Goal: Use online tool/utility: Utilize a website feature to perform a specific function

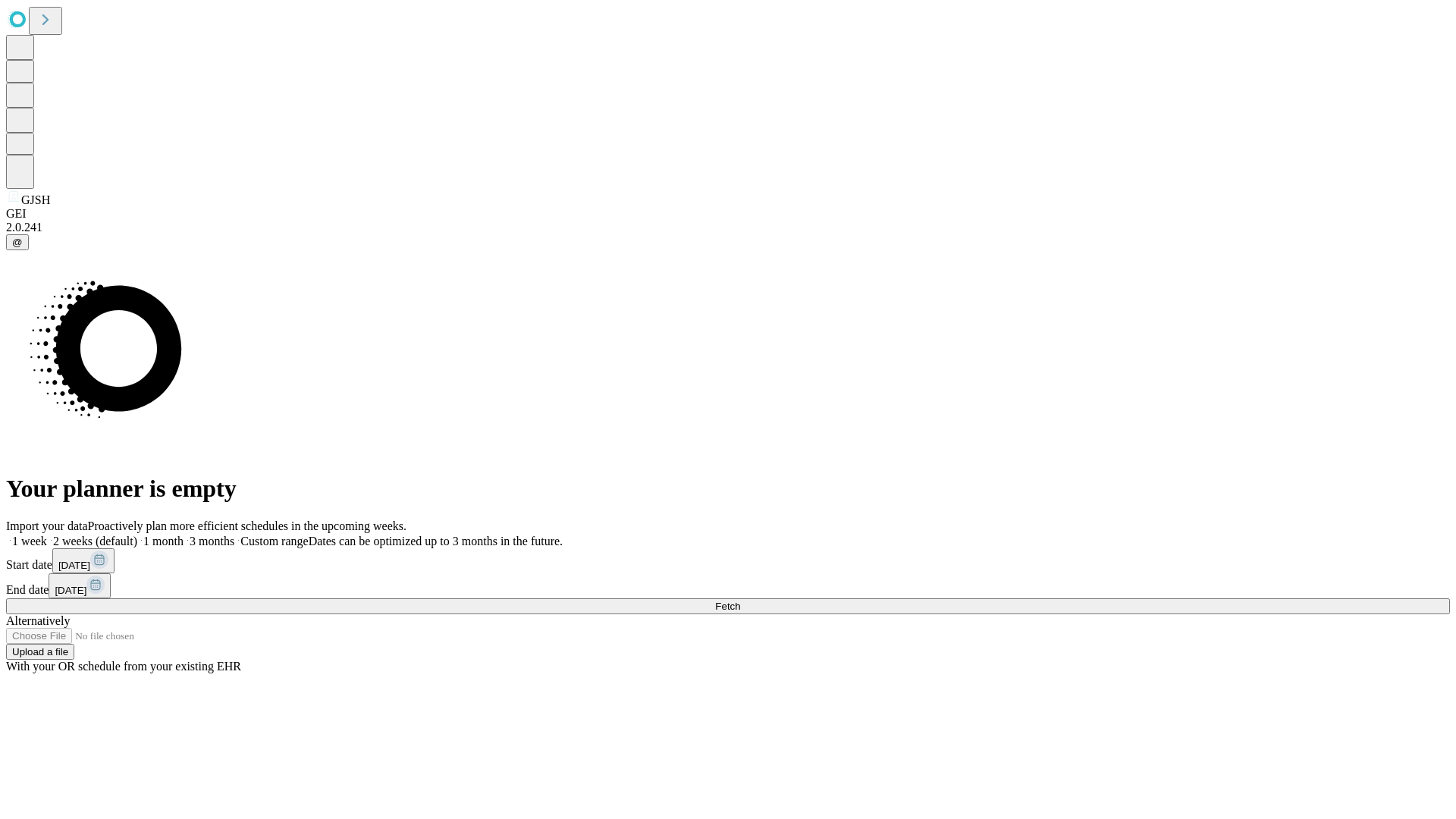
click at [740, 600] on span "Fetch" at bounding box center [728, 606] width 25 height 12
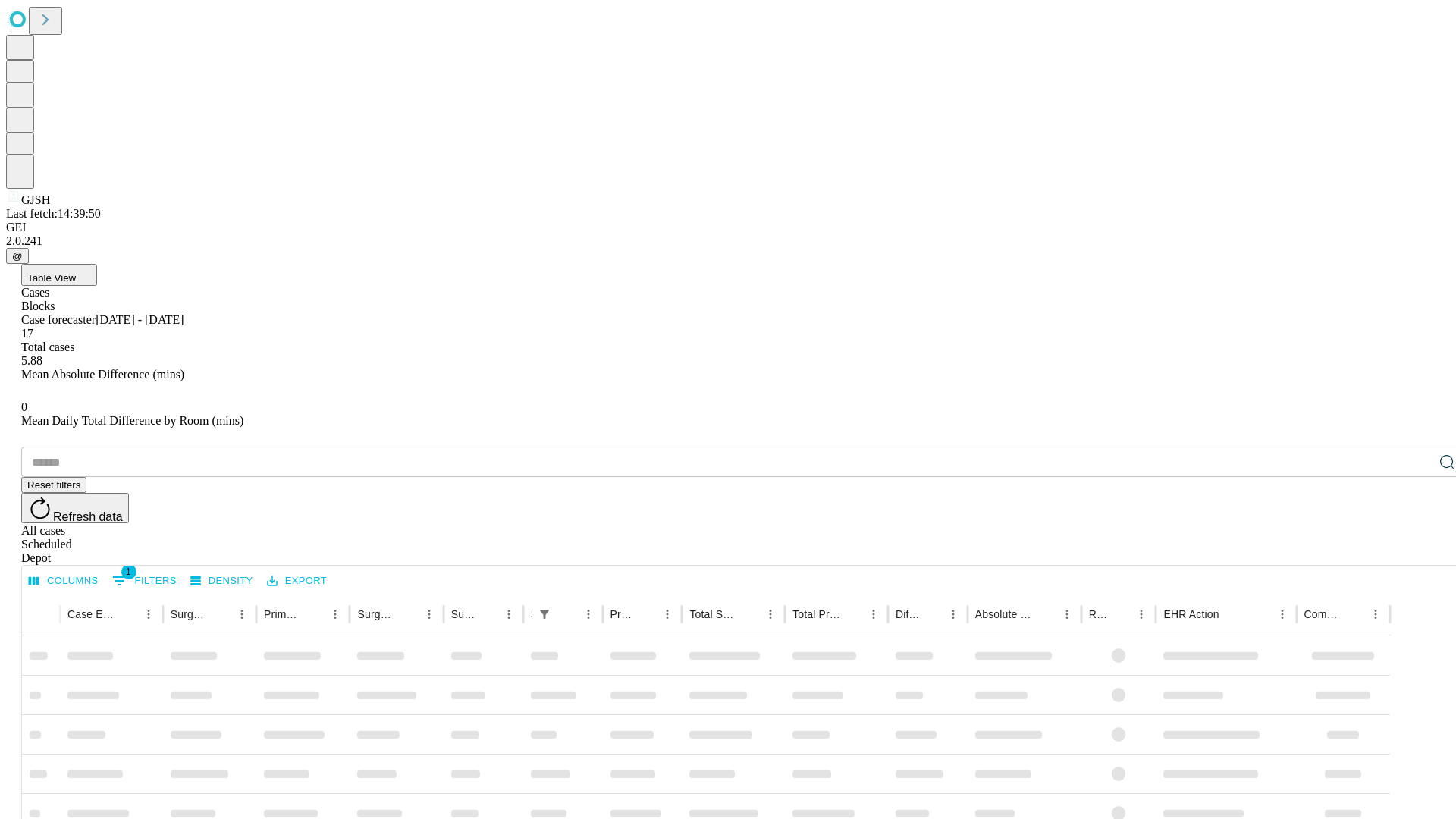
click at [76, 272] on span "Table View" at bounding box center [51, 278] width 48 height 12
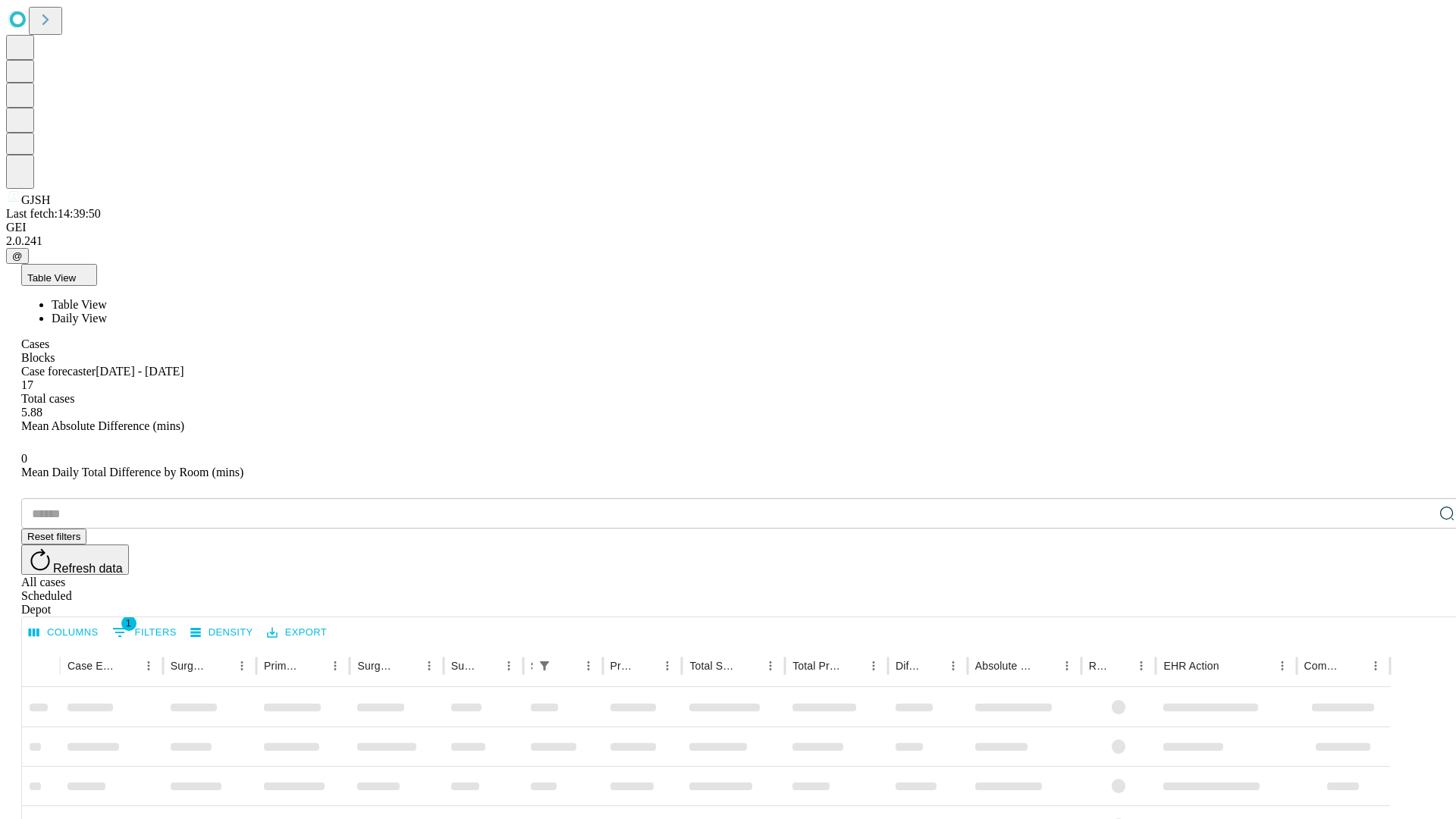
click at [107, 311] on span "Daily View" at bounding box center [79, 318] width 55 height 13
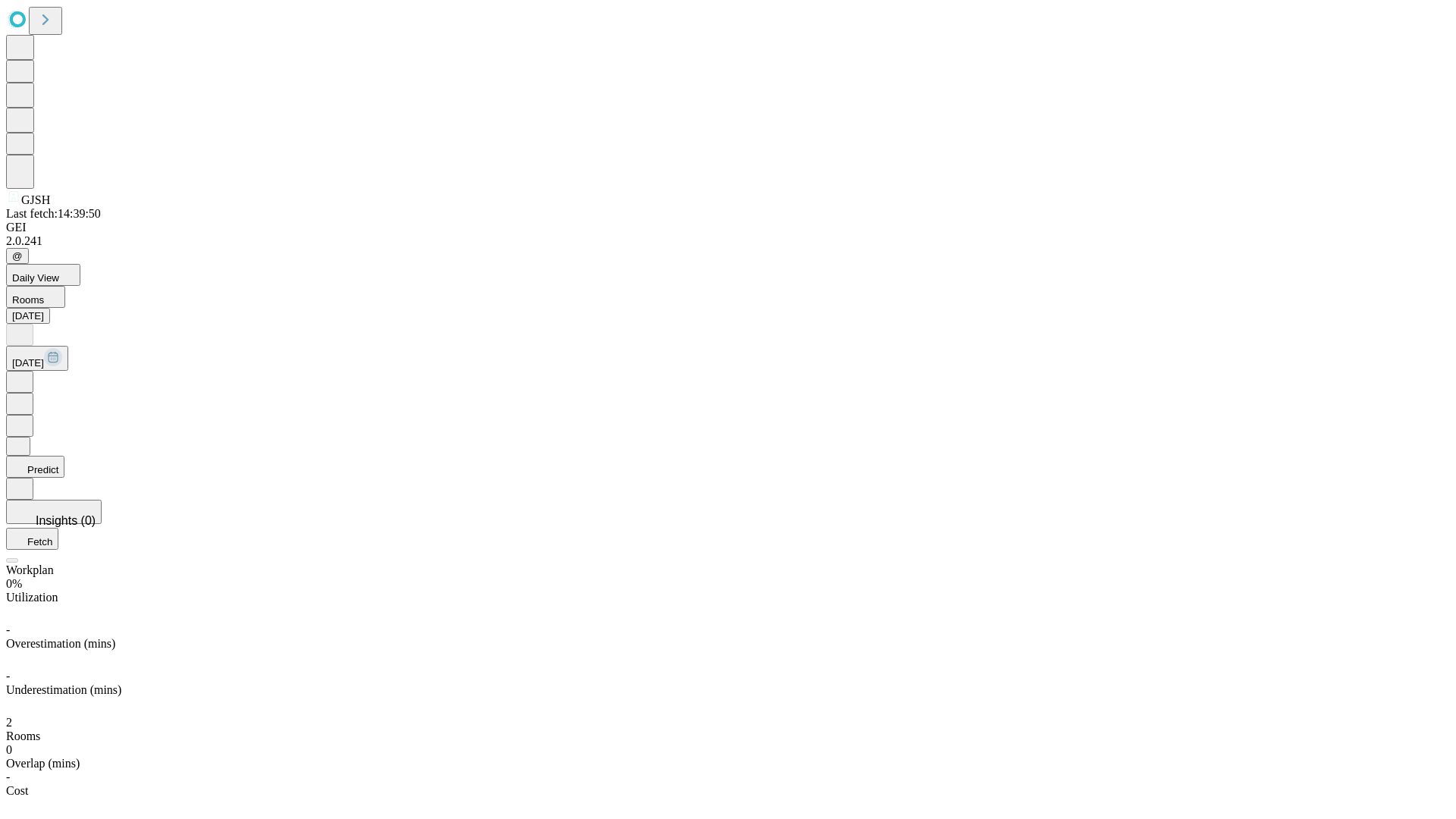
click at [65, 455] on button "Predict" at bounding box center [35, 466] width 58 height 22
